Goal: Task Accomplishment & Management: Use online tool/utility

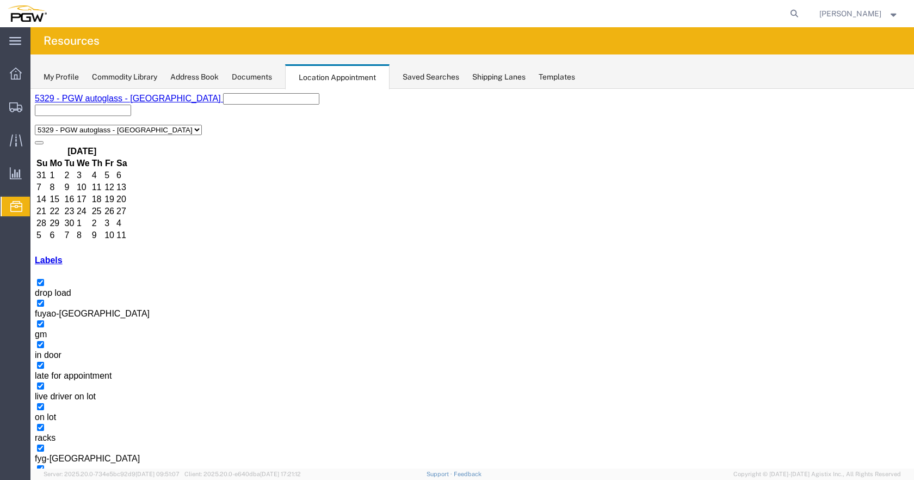
select select "1"
select select
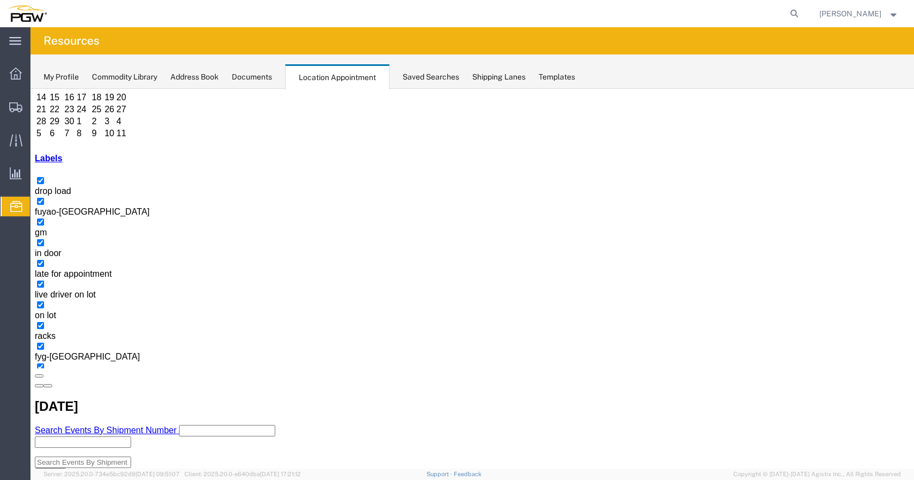
scroll to position [115, 0]
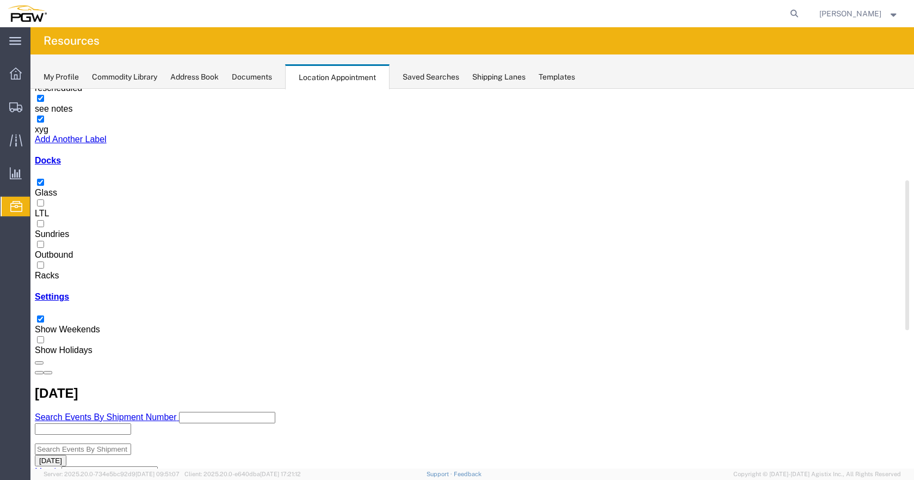
scroll to position [351, 0]
drag, startPoint x: 168, startPoint y: 259, endPoint x: 166, endPoint y: 421, distance: 161.7
click at [167, 355] on div "[DATE] Su Mo Tu We Th Fr Sa 31 1 2 3 4 5 6 7 8 9 10 11 12 13 14 15 16 17 18 19 …" at bounding box center [472, 192] width 875 height 325
drag, startPoint x: 47, startPoint y: 358, endPoint x: 45, endPoint y: 297, distance: 60.5
click at [47, 271] on div at bounding box center [472, 271] width 875 height 0
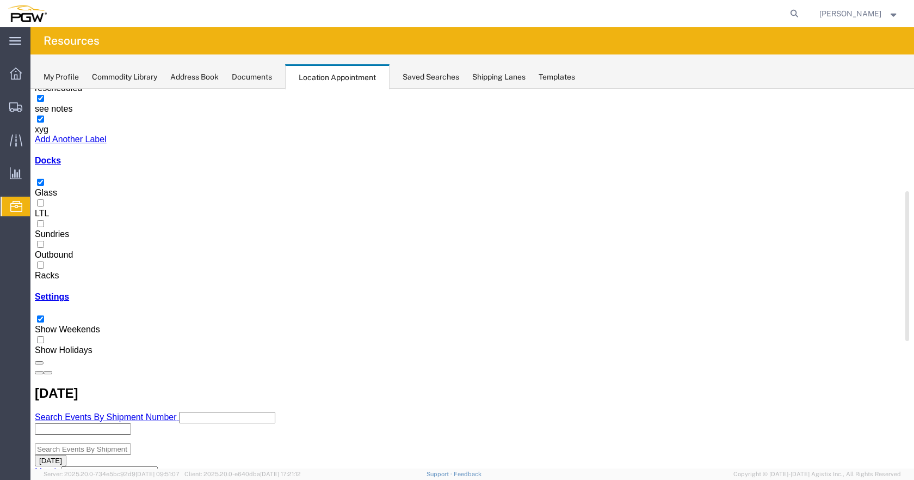
click at [44, 268] on input "Racks" at bounding box center [40, 264] width 7 height 7
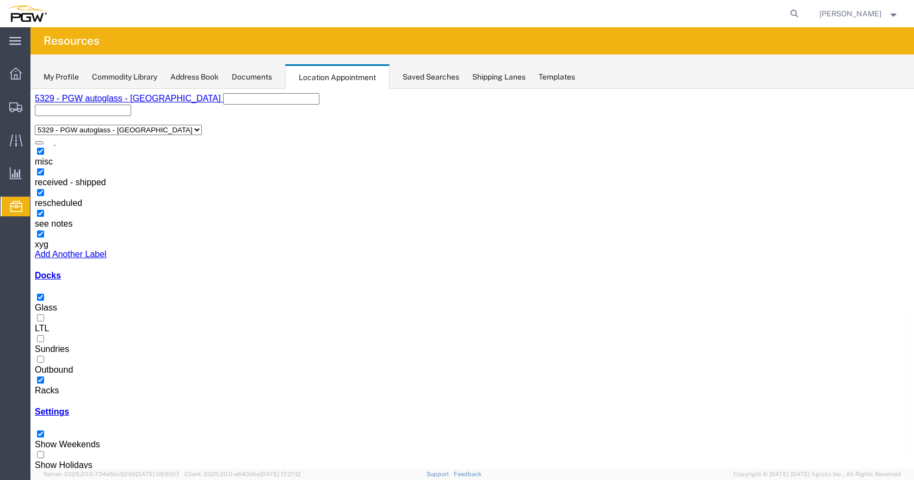
click at [45, 303] on div at bounding box center [472, 303] width 875 height 0
click at [44, 293] on input "Glass" at bounding box center [40, 296] width 7 height 7
drag, startPoint x: 45, startPoint y: 358, endPoint x: 49, endPoint y: 349, distance: 9.5
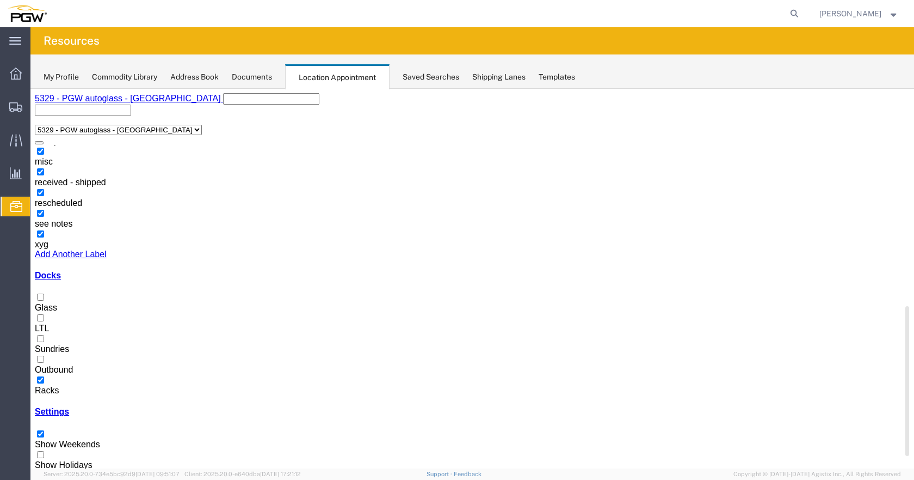
click at [45, 385] on div at bounding box center [472, 385] width 875 height 0
click at [44, 376] on input "Racks" at bounding box center [40, 379] width 7 height 7
click at [46, 303] on div at bounding box center [472, 303] width 875 height 0
click at [44, 293] on input "Glass" at bounding box center [40, 296] width 7 height 7
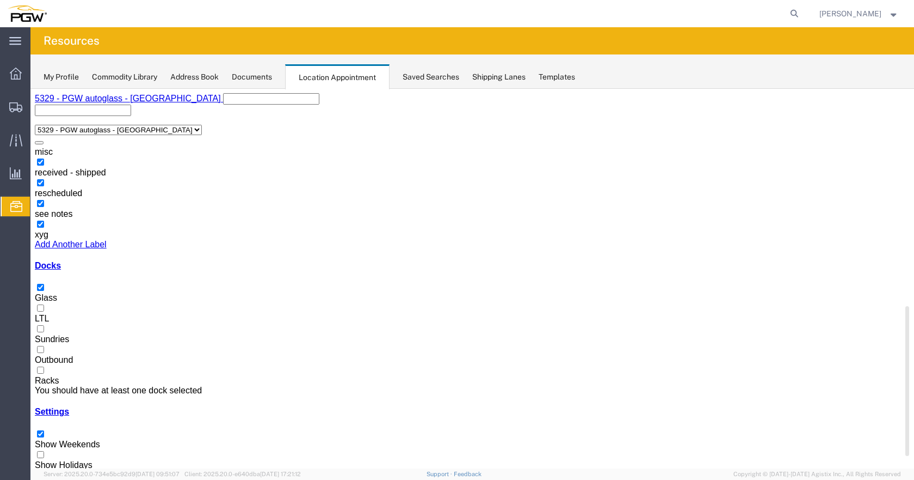
click at [47, 376] on div at bounding box center [472, 376] width 875 height 0
click at [44, 366] on input "Racks" at bounding box center [40, 369] width 7 height 7
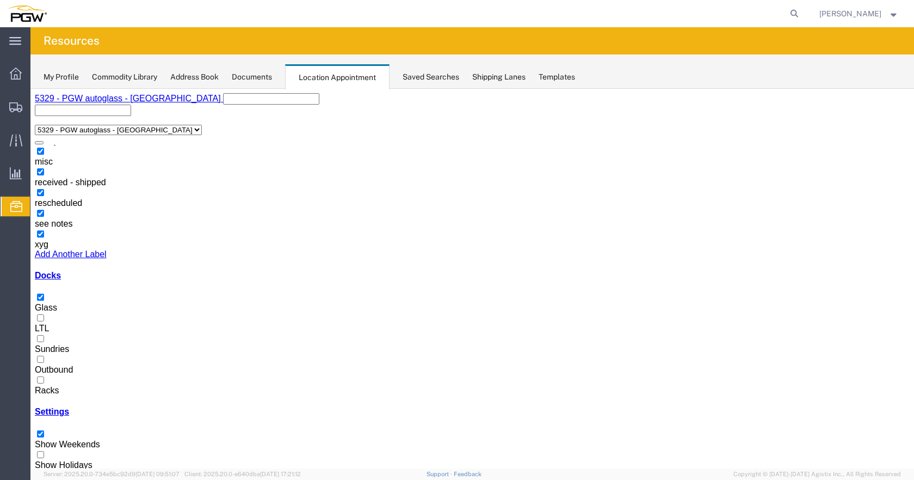
select select "1"
select select
